Goal: Information Seeking & Learning: Find specific fact

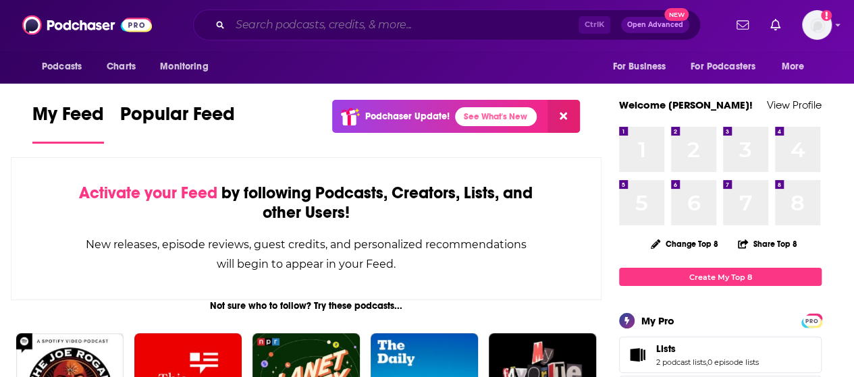
click at [308, 26] on input "Search podcasts, credits, & more..." at bounding box center [404, 25] width 348 height 22
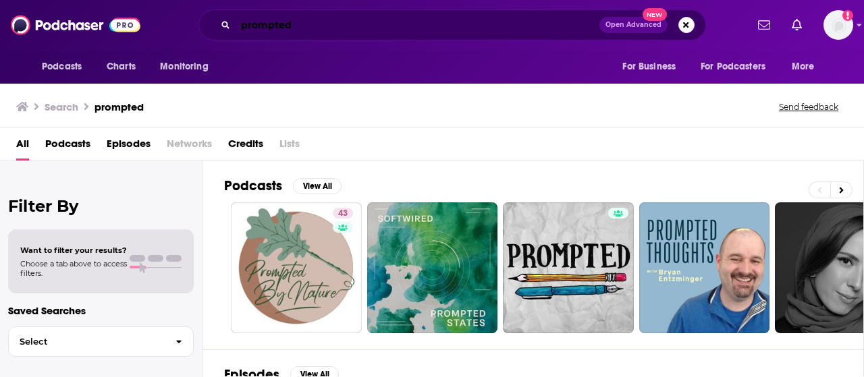
click at [314, 17] on input "prompted" at bounding box center [417, 25] width 364 height 22
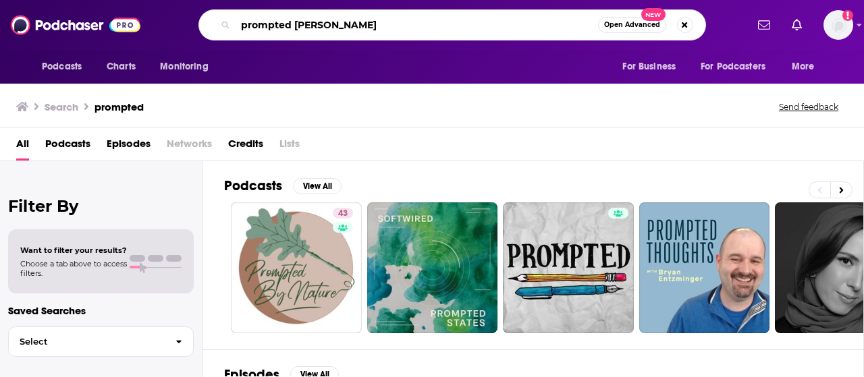
type input "prompted [PERSON_NAME]"
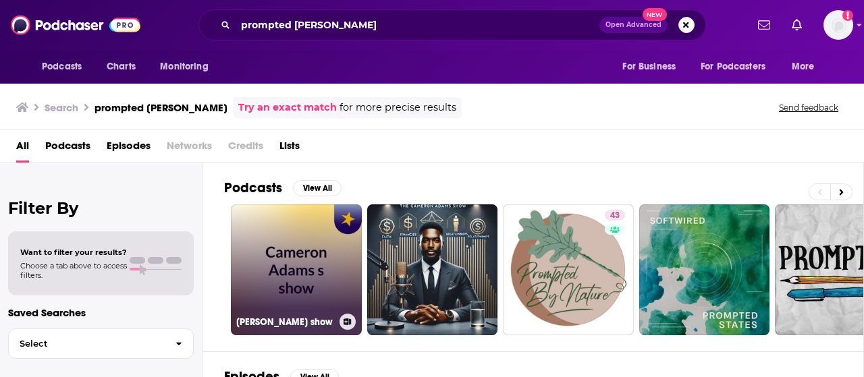
click at [316, 270] on link "[PERSON_NAME] show" at bounding box center [296, 269] width 131 height 131
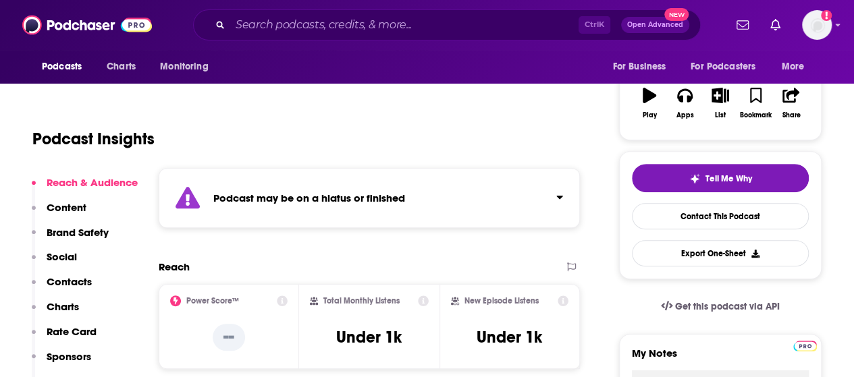
scroll to position [135, 0]
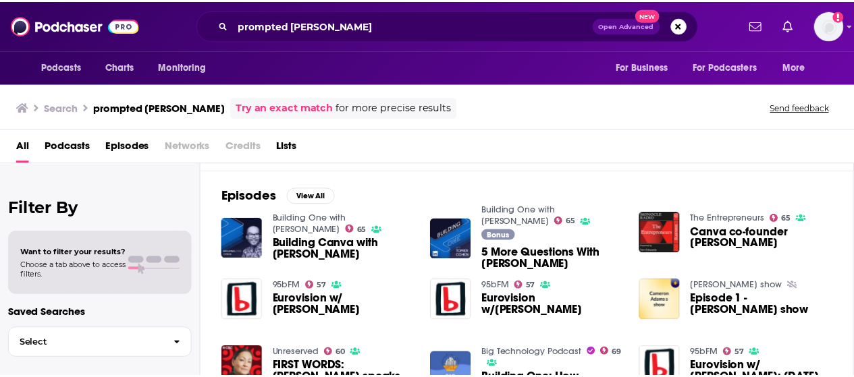
scroll to position [202, 0]
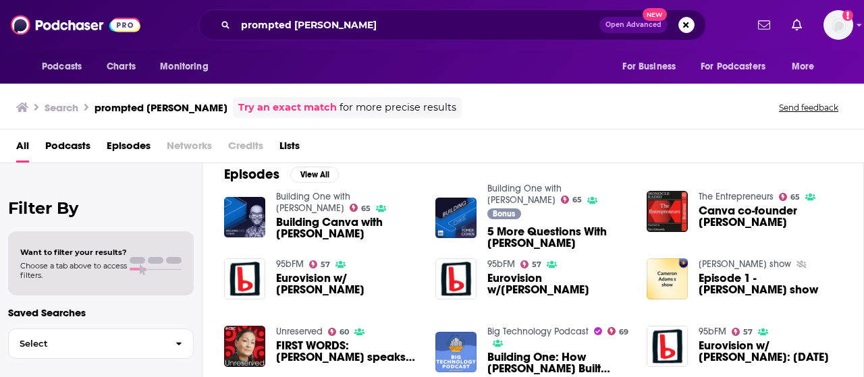
click at [346, 229] on span "Building Canva with [PERSON_NAME]" at bounding box center [347, 228] width 143 height 23
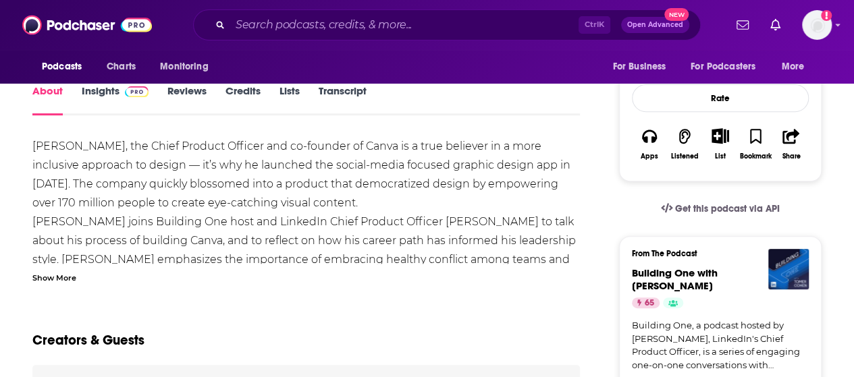
scroll to position [270, 0]
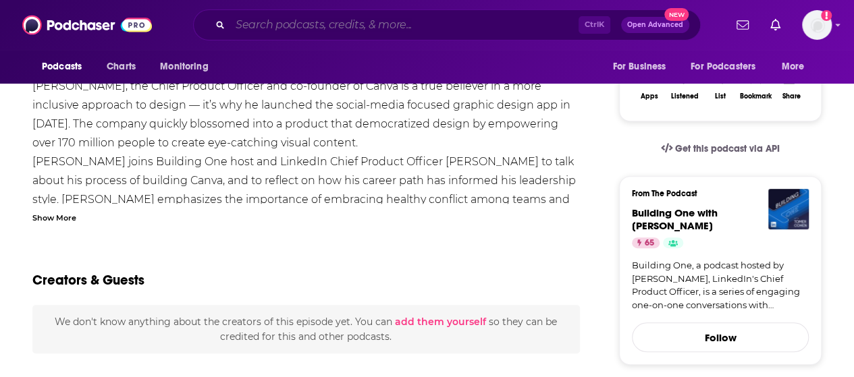
click at [246, 26] on input "Search podcasts, credits, & more..." at bounding box center [404, 25] width 348 height 22
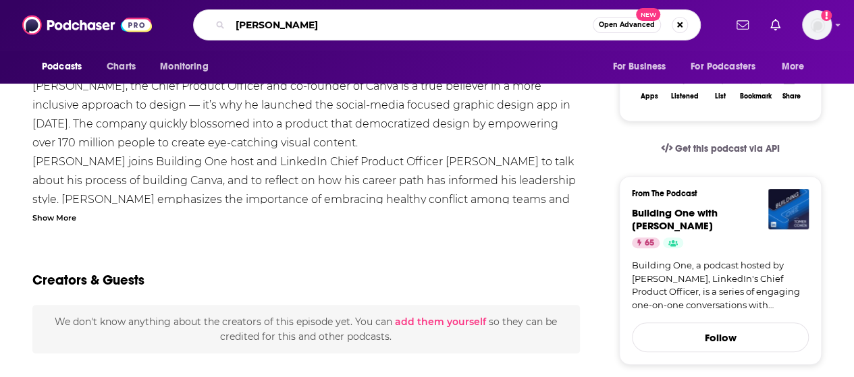
type input "[PERSON_NAME]"
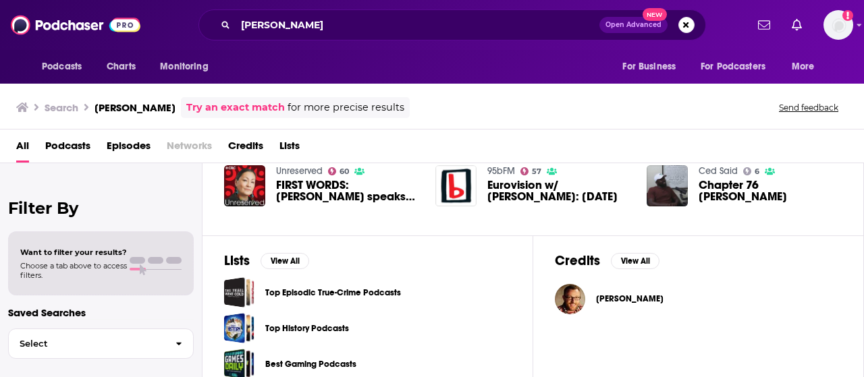
scroll to position [377, 0]
